Goal: Task Accomplishment & Management: Use online tool/utility

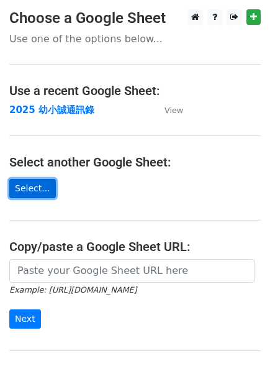
click at [25, 191] on link "Select..." at bounding box center [32, 188] width 47 height 19
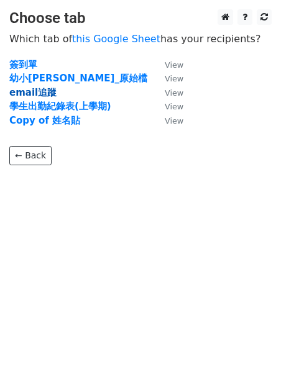
click at [34, 94] on strong "email追蹤" at bounding box center [32, 92] width 47 height 11
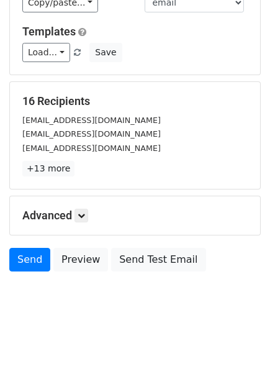
scroll to position [155, 0]
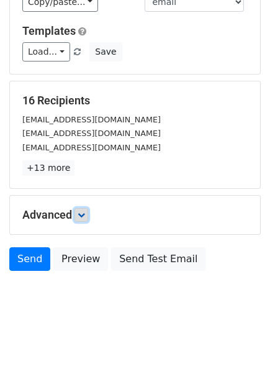
click at [85, 214] on icon at bounding box center [81, 214] width 7 height 7
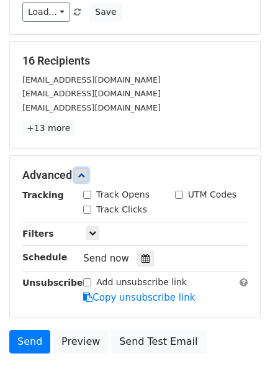
scroll to position [210, 0]
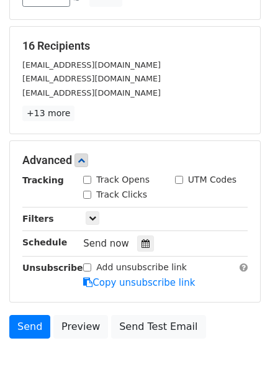
click at [85, 179] on input "Track Opens" at bounding box center [87, 180] width 8 height 8
checkbox input "true"
click at [89, 193] on input "Track Clicks" at bounding box center [87, 195] width 8 height 8
checkbox input "true"
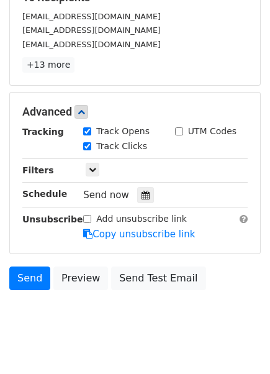
scroll to position [270, 0]
